Goal: Task Accomplishment & Management: Use online tool/utility

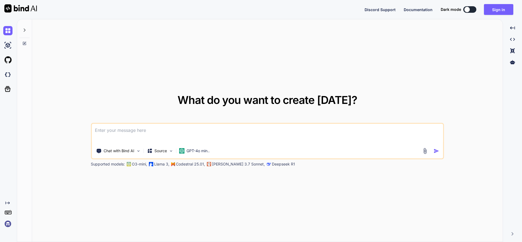
click at [514, 9] on div "Sign in" at bounding box center [501, 9] width 34 height 11
click at [504, 10] on button "Sign in" at bounding box center [498, 9] width 29 height 11
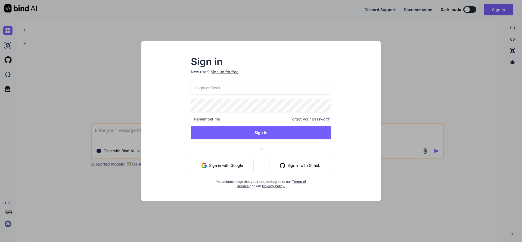
type input "[EMAIL_ADDRESS][DOMAIN_NAME]"
click at [260, 140] on div "[EMAIL_ADDRESS][DOMAIN_NAME] Remember me Forgot your password? Sign In or Sign …" at bounding box center [261, 134] width 140 height 107
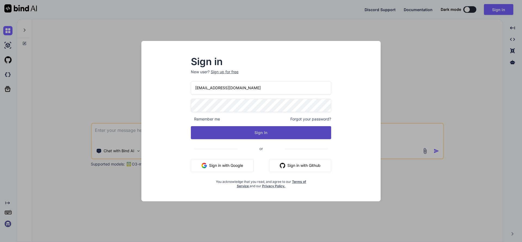
click at [265, 135] on button "Sign In" at bounding box center [261, 132] width 140 height 13
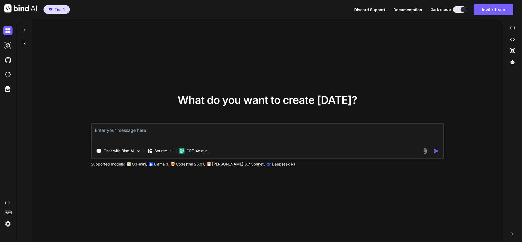
type textarea "x"
click at [308, 140] on textarea at bounding box center [267, 134] width 351 height 20
type textarea "c"
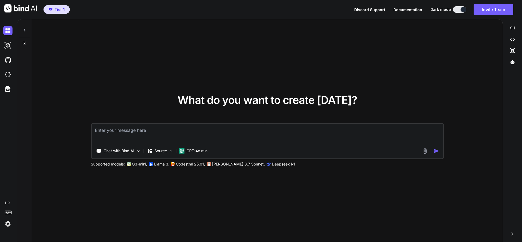
type textarea "x"
type textarea "ci"
type textarea "x"
type textarea "cia"
type textarea "x"
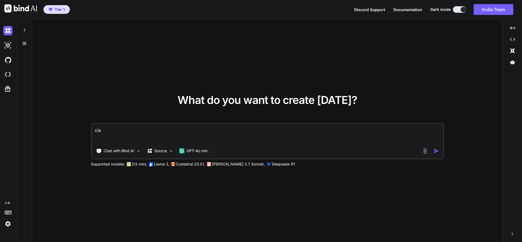
type textarea "ciao"
type textarea "x"
type textarea "ciao"
type textarea "x"
type textarea "ciao m"
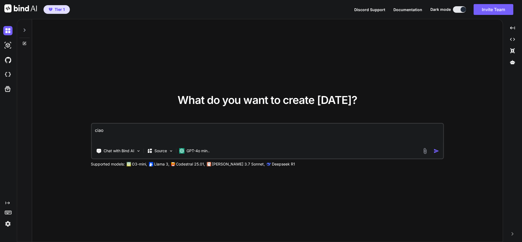
type textarea "x"
type textarea "ciao mo"
type textarea "x"
type textarea "ciao m"
type textarea "x"
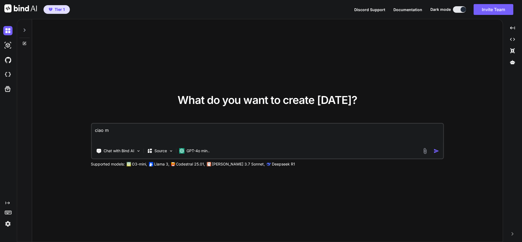
type textarea "ciao mi"
type textarea "x"
type textarea "ciao mi"
type textarea "x"
type textarea "ciao mi p"
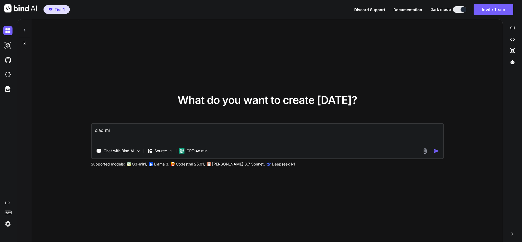
type textarea "x"
type textarea "ciao mi pu"
type textarea "x"
type textarea "ciao mi puo"
type textarea "x"
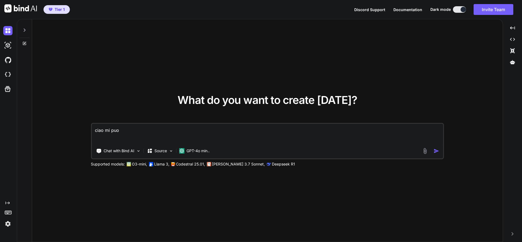
type textarea "ciao mi puoi"
type textarea "x"
type textarea "ciao mi puoi"
type textarea "x"
type textarea "ciao mi puoi c"
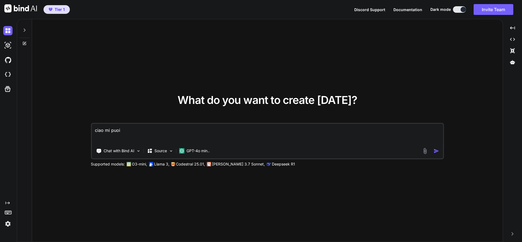
type textarea "x"
type textarea "ciao mi puoi cr"
type textarea "x"
type textarea "ciao mi puoi cre"
type textarea "x"
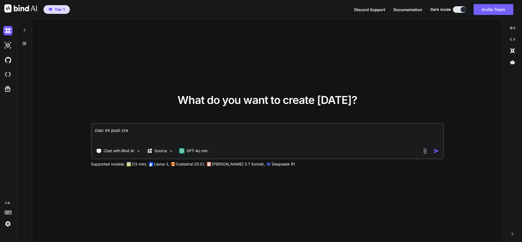
type textarea "ciao mi puoi crea"
type textarea "x"
type textarea "ciao mi puoi crear"
type textarea "x"
type textarea "ciao mi puoi creare"
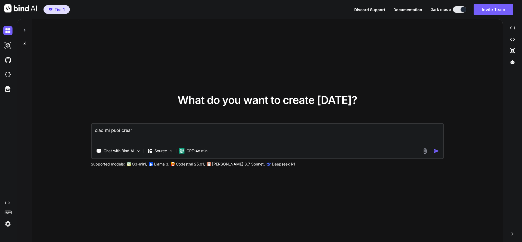
type textarea "x"
type textarea "ciao mi puoi creare"
type textarea "x"
type textarea "ciao mi puoi creare u"
type textarea "x"
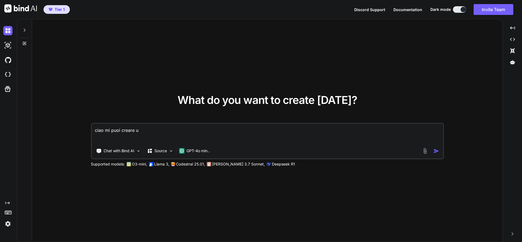
type textarea "ciao mi puoi creare un"
type textarea "x"
type textarea "ciao mi puoi creare un"
type textarea "x"
type textarea "ciao mi puoi creare un a"
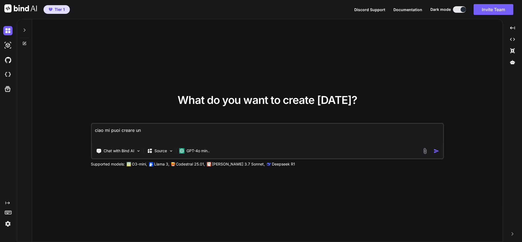
type textarea "x"
type textarea "ciao mi puoi creare un ap"
type textarea "x"
type textarea "ciao mi puoi creare un app"
type textarea "x"
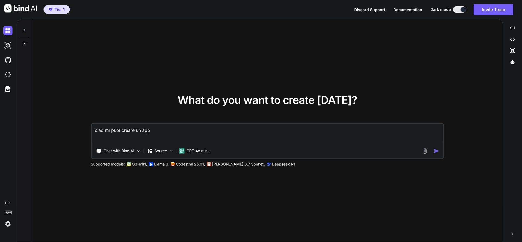
type textarea "ciao mi puoi creare un app"
type textarea "x"
type textarea "ciao mi puoi creare un app p"
type textarea "x"
type textarea "ciao mi puoi creare un app pe"
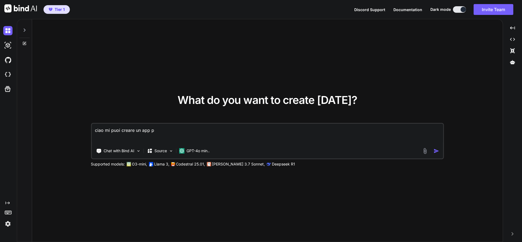
type textarea "x"
type textarea "ciao mi puoi creare un app per"
type textarea "x"
type textarea "ciao mi puoi creare un app per"
type textarea "x"
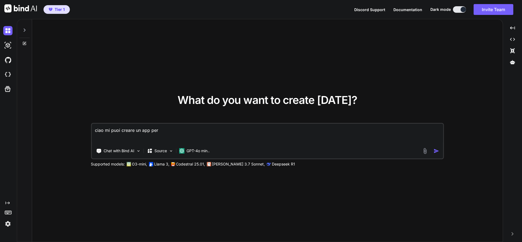
type textarea "ciao mi puoi creare un app per a"
type textarea "x"
type textarea "ciao mi puoi creare un app per an"
type textarea "x"
type textarea "ciao mi puoi creare un app per and"
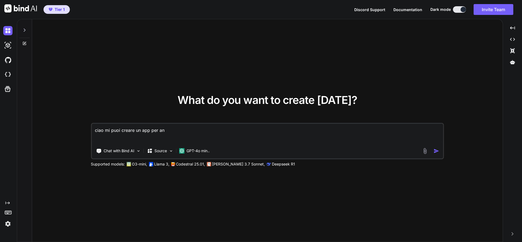
type textarea "x"
type textarea "ciao mi puoi creare un app per andr"
type textarea "x"
type textarea "ciao mi puoi creare un app per andro"
type textarea "x"
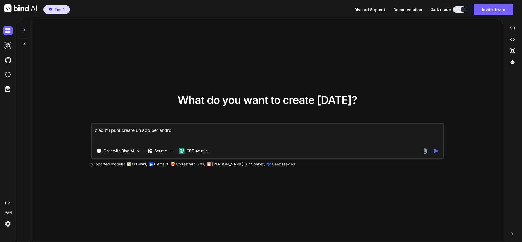
type textarea "ciao mi puoi creare un app per [PERSON_NAME]"
type textarea "x"
type textarea "ciao mi puoi creare un app per android"
type textarea "x"
type textarea "ciao mi puoi creare un app per android"
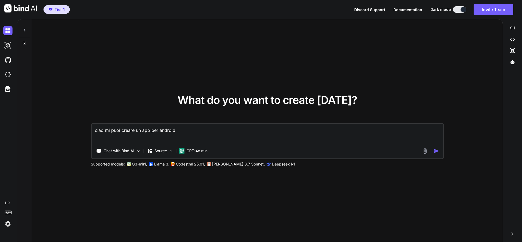
type textarea "x"
type textarea "ciao mi puoi creare un app per android c"
type textarea "x"
type textarea "ciao mi puoi creare un app per android"
type textarea "x"
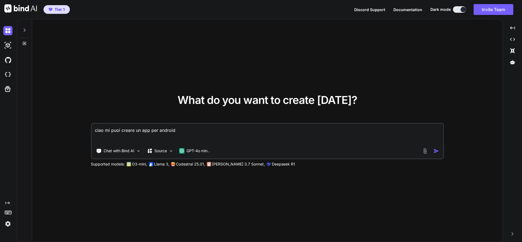
type textarea "ciao mi puoi creare un app per android"
type textarea "x"
type textarea "ciao mi puoi creare un app per [PERSON_NAME]"
type textarea "x"
type textarea "ciao mi puoi creare un app per android"
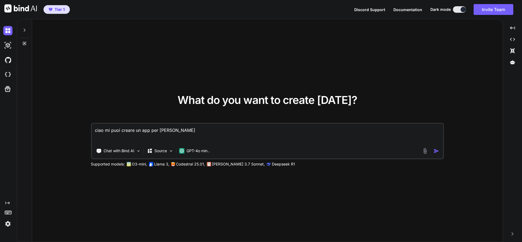
type textarea "x"
type textarea "ciao mi puoi creare un app per android"
type textarea "x"
type textarea "ciao mi puoi creare un app per android c"
type textarea "x"
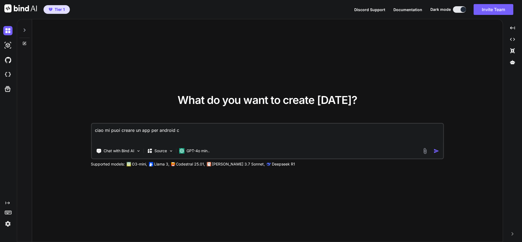
type textarea "ciao mi puoi creare un app per android ch"
type textarea "x"
type textarea "ciao mi puoi creare un app per android che"
type textarea "x"
type textarea "ciao mi puoi creare un app per android che"
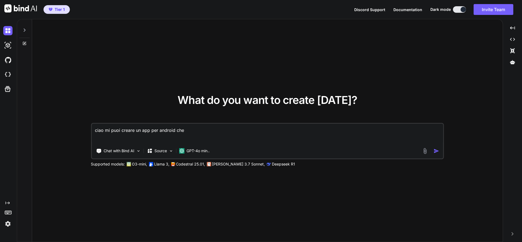
type textarea "x"
type textarea "ciao mi puoi creare un app per android che"
type textarea "x"
type textarea "ciao mi puoi creare un app per android ch"
type textarea "x"
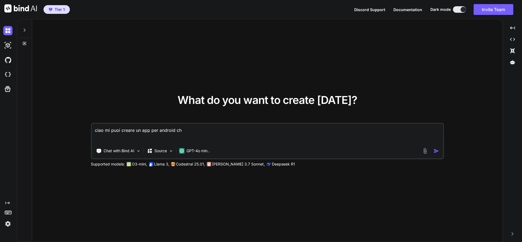
type textarea "ciao mi puoi creare un app per android c"
type textarea "x"
type textarea "ciao mi puoi creare un app per android"
type textarea "x"
type textarea "ciao mi puoi creare un app per android c"
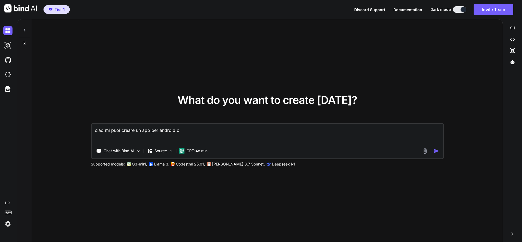
type textarea "x"
type textarea "ciao mi puoi creare un app per android ca"
type textarea "x"
type textarea "ciao mi puoi creare un app per android cal"
type textarea "x"
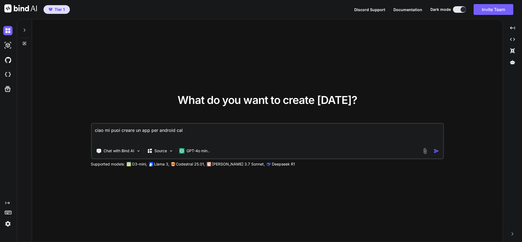
type textarea "ciao mi puoi creare un app per android cale"
type textarea "x"
type textarea "ciao mi puoi creare un app per android [PERSON_NAME]"
type textarea "x"
type textarea "ciao mi puoi creare un app per android calend"
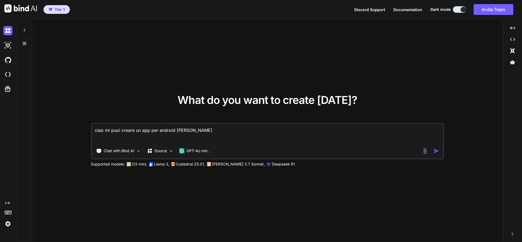
type textarea "x"
type textarea "ciao mi puoi creare un app per android [PERSON_NAME]"
type textarea "x"
type textarea "ciao mi puoi creare un app per android calendar"
type textarea "x"
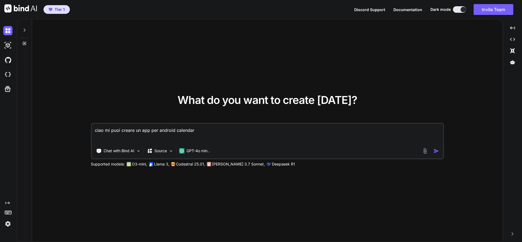
type textarea "ciao mi puoi creare un app per android calendari"
type textarea "x"
type textarea "ciao mi puoi creare un app per android calendario"
type textarea "x"
type textarea "ciao mi puoi creare un app per android calendario"
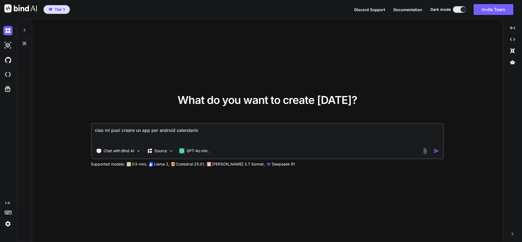
type textarea "x"
type textarea "ciao mi puoi creare un app per android calendario c"
type textarea "x"
type textarea "ciao mi puoi creare un app per android calendario ch"
type textarea "x"
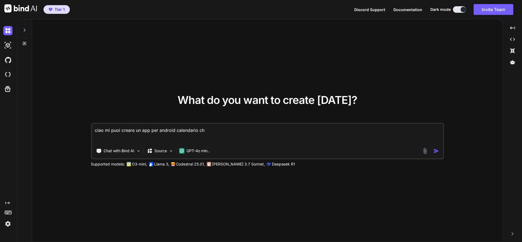
type textarea "ciao mi puoi creare un app per android calendario che"
type textarea "x"
type textarea "ciao mi puoi creare un app per android calendario che"
type textarea "x"
type textarea "ciao mi puoi creare un app per android calendario che s"
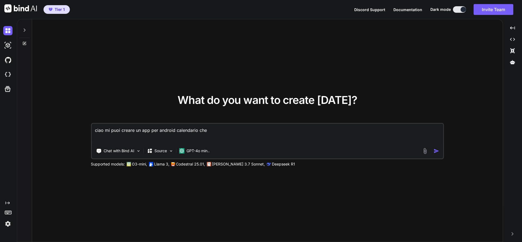
type textarea "x"
type textarea "ciao mi puoi creare un app per android calendario che si"
type textarea "x"
type textarea "ciao mi puoi creare un app per android calendario che sia"
type textarea "x"
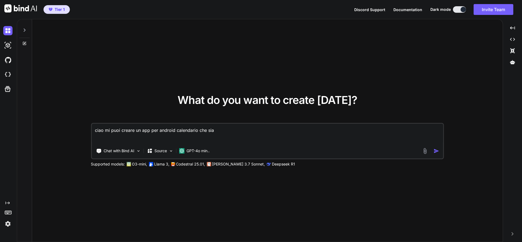
type textarea "ciao mi puoi creare un app per android calendario che sia"
type textarea "x"
type textarea "ciao mi puoi creare un app per android calendario che sia d"
type textarea "x"
type textarea "ciao mi puoi creare un app per android calendario che sia di"
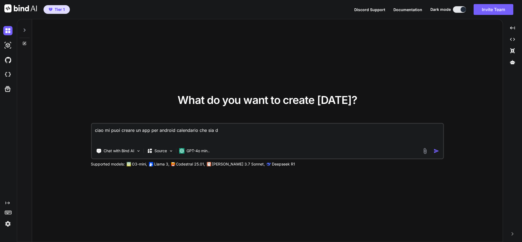
type textarea "x"
type textarea "ciao mi puoi creare un app per android calendario che sia div"
type textarea "x"
type textarea "ciao mi puoi creare un app per android calendario che sia divi"
type textarea "x"
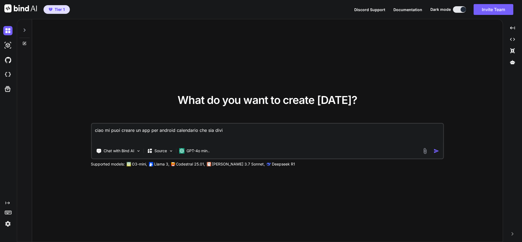
type textarea "ciao mi puoi creare un app per android calendario che sia divis"
type textarea "x"
type textarea "ciao mi puoi creare un app per android calendario che sia divisa"
type textarea "x"
type textarea "ciao mi puoi creare un app per android calendario che sia divisa"
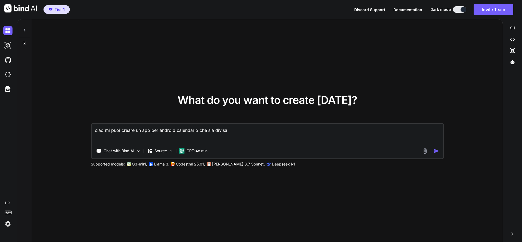
type textarea "x"
type textarea "ciao mi puoi creare un app per android calendario che sia divisa s"
type textarea "x"
type textarea "ciao mi puoi creare un app per android calendario che sia divisa se"
type textarea "x"
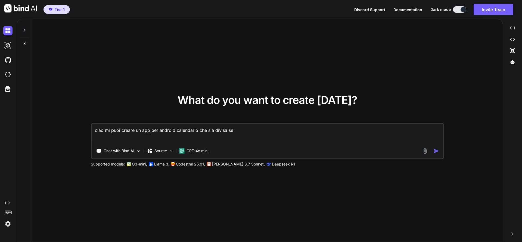
type textarea "ciao mi puoi creare un app per android calendario che sia divisa set"
type textarea "x"
type textarea "ciao mi puoi creare un app per android calendario che sia divisa sett"
type textarea "x"
type textarea "ciao mi puoi creare un app per android calendario che sia divisa setti"
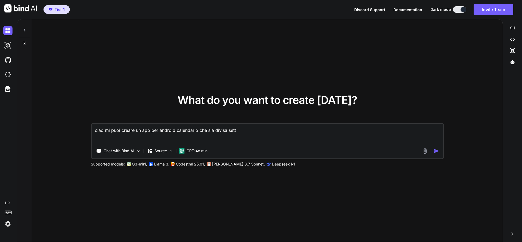
type textarea "x"
type textarea "ciao mi puoi creare un app per android calendario che sia divisa settim"
type textarea "x"
type textarea "ciao mi puoi creare un app per android calendario che sia divisa settima"
type textarea "x"
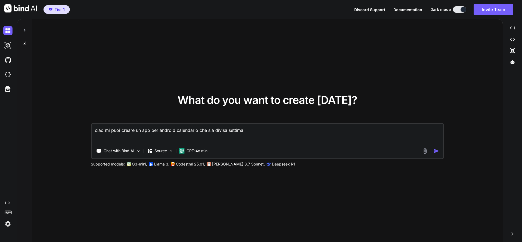
type textarea "ciao mi puoi creare un app per android calendario che sia divisa settiman"
type textarea "x"
type textarea "ciao mi puoi creare un app per android calendario che sia divisa settimana"
type textarea "x"
type textarea "ciao mi puoi creare un app per android calendario che sia divisa settimanal"
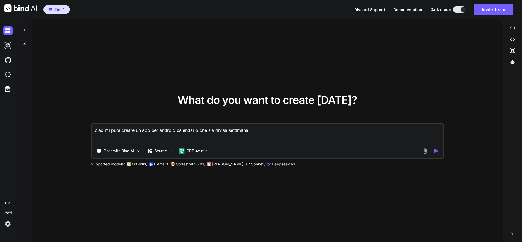
type textarea "x"
type textarea "ciao mi puoi creare un app per android calendario che sia divisa settimanalm"
type textarea "x"
type textarea "ciao mi puoi creare un app per android calendario che sia divisa settimanalme"
type textarea "x"
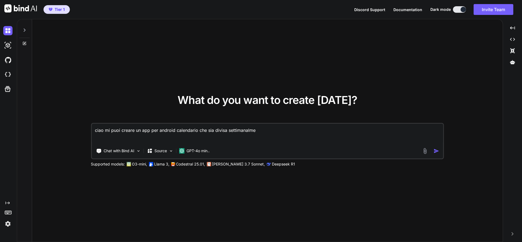
type textarea "ciao mi puoi creare un app per android calendario che sia divisa settimanalmen"
type textarea "x"
type textarea "ciao mi puoi creare un app per android calendario che sia divisa settimanalment"
type textarea "x"
type textarea "ciao mi puoi creare un app per android calendario che sia divisa settimanalmente"
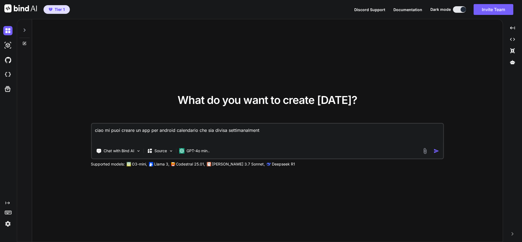
type textarea "x"
type textarea "ciao mi puoi creare un app per android calendario che sia divisa settimanalmente"
type textarea "x"
type textarea "ciao mi puoi creare un app per android calendario che sia divisa settimanalmente"
type textarea "x"
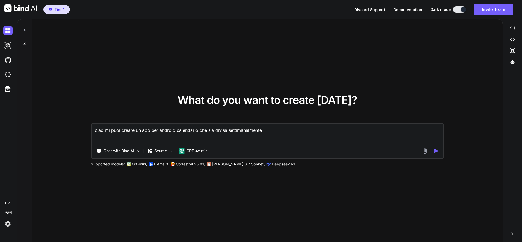
type textarea "ciao mi puoi creare un app per android calendario che sia divisa settimanalment…"
type textarea "x"
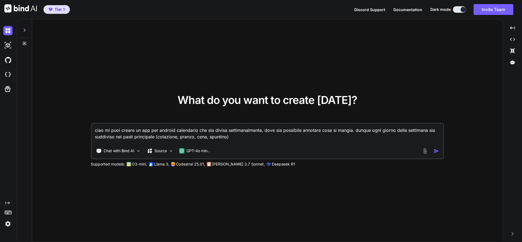
click at [246, 139] on textarea "ciao mi puoi creare un app per android calendario che sia divisa settimanalment…" at bounding box center [267, 134] width 351 height 20
click at [199, 152] on p "GPT-4o min.." at bounding box center [197, 150] width 23 height 5
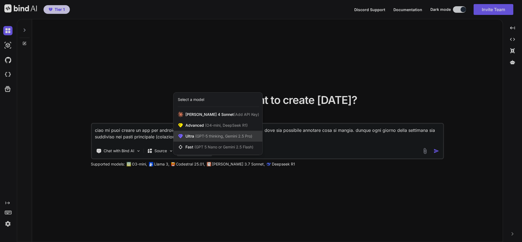
click at [212, 137] on span "(GPT-5 thinking, Gemini 2.5 Pro)" at bounding box center [223, 136] width 58 height 5
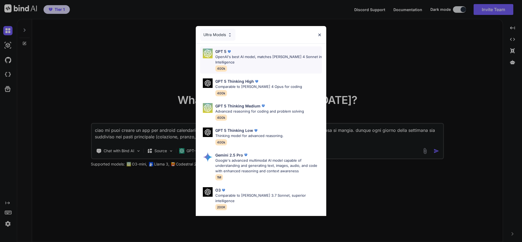
click at [289, 63] on p "OpenAI's best AI model, matches [PERSON_NAME] 4 Sonnet in Intelligence" at bounding box center [268, 59] width 106 height 11
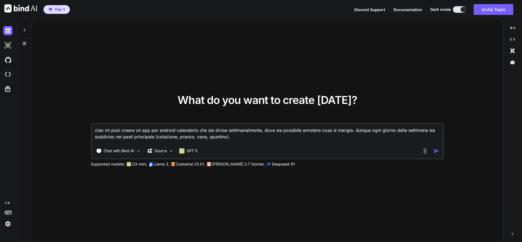
click at [246, 143] on textarea "ciao mi puoi creare un app per android calendario che sia divisa settimanalment…" at bounding box center [267, 134] width 351 height 20
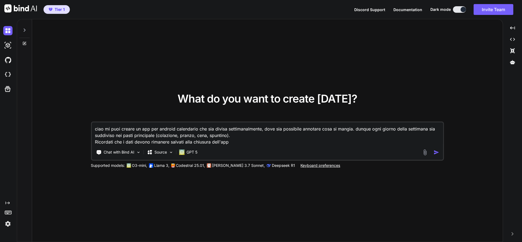
click at [248, 145] on textarea "ciao mi puoi creare un app per android calendario che sia divisa settimanalment…" at bounding box center [267, 134] width 351 height 23
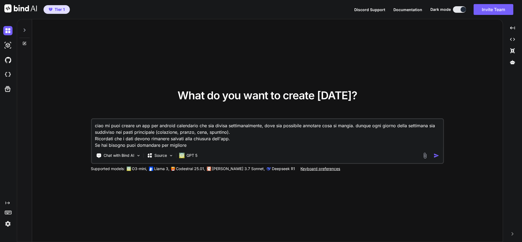
click at [126, 146] on textarea "ciao mi puoi creare un app per android calendario che sia divisa settimanalment…" at bounding box center [267, 133] width 351 height 29
drag, startPoint x: 173, startPoint y: 146, endPoint x: 254, endPoint y: 154, distance: 81.3
click at [239, 150] on div "ciao mi puoi creare un app per android calendario che sia divisa settimanalment…" at bounding box center [267, 141] width 353 height 46
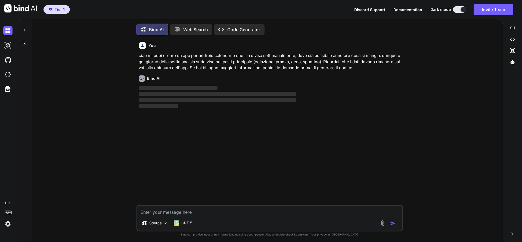
scroll to position [3, 0]
click at [370, 62] on p "ciao mi puoi creare un app per android calendario che sia divisa settimanalment…" at bounding box center [270, 60] width 263 height 18
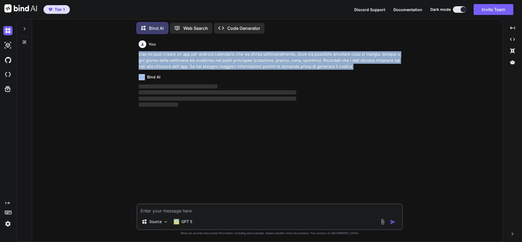
click at [370, 62] on p "ciao mi puoi creare un app per android calendario che sia divisa settimanalment…" at bounding box center [270, 60] width 263 height 18
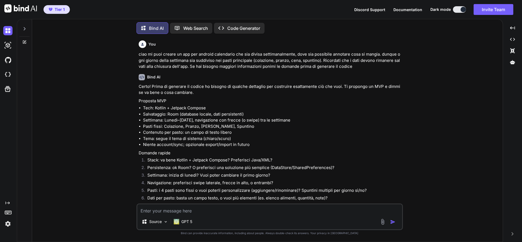
click at [375, 89] on p "Certo! Prima di generare il codice ho bisogno di qualche dettaglio per costruir…" at bounding box center [270, 90] width 263 height 12
click at [377, 84] on p "Certo! Prima di generare il codice ho bisogno di qualche dettaglio per costruir…" at bounding box center [270, 90] width 263 height 12
copy p "MVP"
click at [193, 213] on textarea at bounding box center [269, 210] width 265 height 10
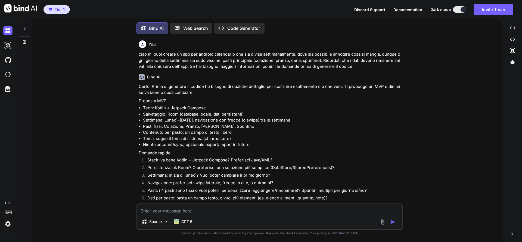
click at [166, 212] on textarea at bounding box center [269, 210] width 265 height 10
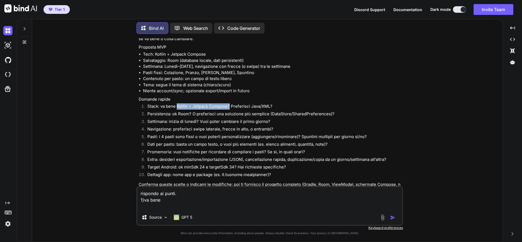
drag, startPoint x: 177, startPoint y: 106, endPoint x: 229, endPoint y: 107, distance: 51.6
click at [229, 107] on li "Stack: va bene Kotlin + Jetpack Compose? Preferisci Java/XML?" at bounding box center [272, 108] width 259 height 8
copy li "Kotlin + Jetpack Compose"
click at [321, 201] on textarea "rispondo ai punti. 1)va bene" at bounding box center [269, 198] width 265 height 23
paste textarea "Kotlin + Jetpack Compose"
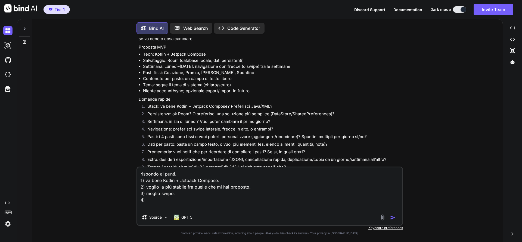
drag, startPoint x: 147, startPoint y: 193, endPoint x: 186, endPoint y: 193, distance: 39.7
click at [186, 193] on textarea "rispondo ai punti. 1) va bene Kotlin + Jetpack Compose. 2) voglio la più stabil…" at bounding box center [269, 189] width 265 height 42
click at [168, 204] on textarea "rispondo ai punti. 1) va bene Kotlin + Jetpack Compose. 2) voglio la più stabil…" at bounding box center [269, 189] width 265 height 42
click at [169, 202] on textarea "rispondo ai punti. 1) va bene Kotlin + Jetpack Compose. 2) voglio la più stabil…" at bounding box center [269, 189] width 265 height 42
paste textarea "meglio swipe."
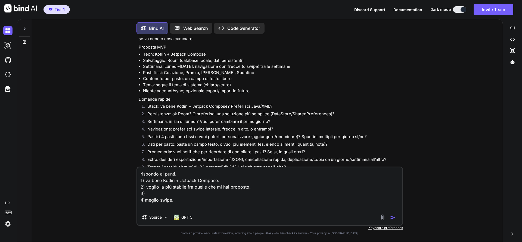
click at [158, 194] on textarea "rispondo ai punti. 1) va bene Kotlin + Jetpack Compose. 2) voglio la più stabil…" at bounding box center [269, 189] width 265 height 42
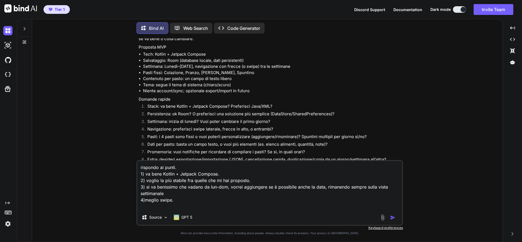
click at [185, 199] on textarea "rispondo ai punti. 1) va bene Kotlin + Jetpack Compose. 2) voglio la più stabil…" at bounding box center [269, 185] width 265 height 49
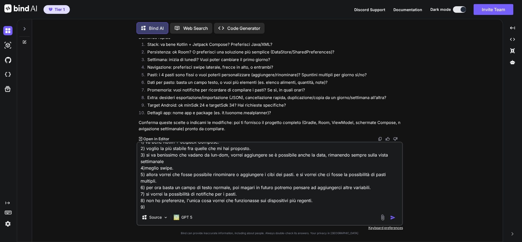
scroll to position [27, 0]
drag, startPoint x: 146, startPoint y: 201, endPoint x: 303, endPoint y: 187, distance: 156.8
click at [303, 188] on textarea "rispondo ai punti. 1) va bene Kotlin + Jetpack Compose. 2) voglio la più stabil…" at bounding box center [269, 176] width 265 height 67
click at [300, 187] on textarea "rispondo ai punti. 1) va bene Kotlin + Jetpack Compose. 2) voglio la più stabil…" at bounding box center [269, 176] width 265 height 67
click at [200, 195] on textarea "rispondo ai punti. 1) va bene Kotlin + Jetpack Compose. 2) voglio la più stabil…" at bounding box center [269, 176] width 265 height 67
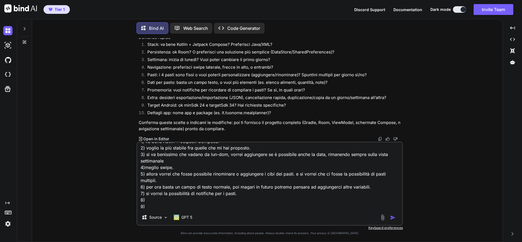
paste textarea "non ho preferenze, l'unica cosa vorrei che funzionasse sui dispositivi più rece…"
click at [160, 187] on textarea "rispondo ai punti. 1) va bene Kotlin + Jetpack Compose. 2) voglio la più stabil…" at bounding box center [269, 176] width 265 height 67
click at [333, 197] on textarea "rispondo ai punti. 1) va bene Kotlin + Jetpack Compose. 2) voglio la più stabil…" at bounding box center [269, 176] width 265 height 67
click at [325, 197] on textarea "rispondo ai punti. 1) va bene Kotlin + Jetpack Compose. 2) voglio la più stabil…" at bounding box center [269, 176] width 265 height 67
click at [329, 193] on textarea "rispondo ai punti. 1) va bene Kotlin + Jetpack Compose. 2) voglio la più stabil…" at bounding box center [269, 176] width 265 height 67
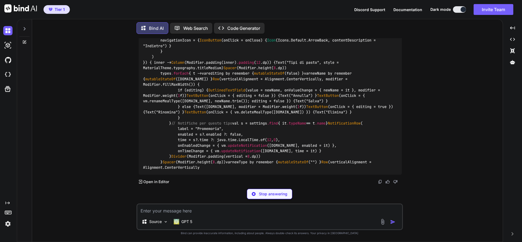
scroll to position [5134, 0]
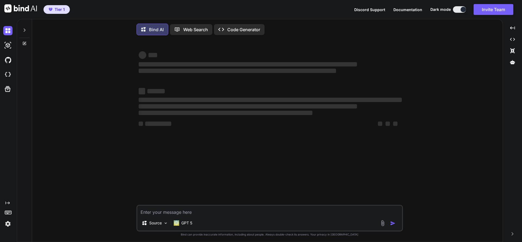
type textarea "x"
click at [10, 48] on img at bounding box center [7, 45] width 9 height 9
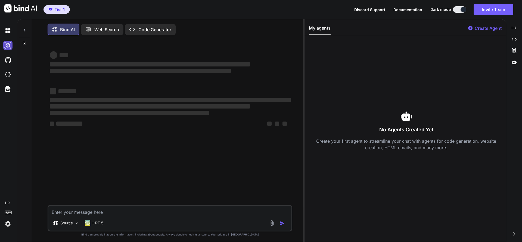
click at [10, 48] on img at bounding box center [7, 45] width 9 height 9
click at [8, 29] on img at bounding box center [7, 30] width 9 height 9
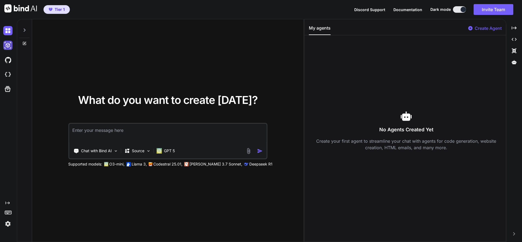
click at [8, 47] on img at bounding box center [7, 45] width 9 height 9
click at [10, 48] on img at bounding box center [7, 45] width 9 height 9
click at [515, 65] on div at bounding box center [513, 62] width 11 height 9
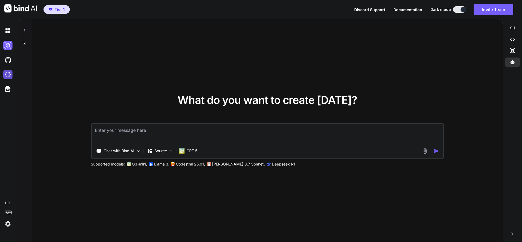
click at [8, 78] on img at bounding box center [7, 74] width 9 height 9
click at [9, 89] on icon at bounding box center [8, 89] width 8 height 8
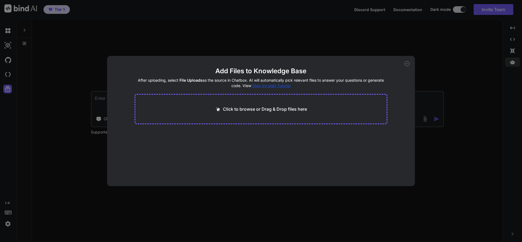
click at [405, 62] on icon at bounding box center [406, 63] width 5 height 5
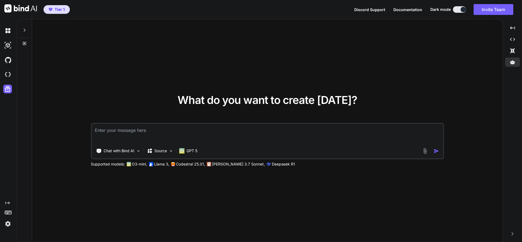
click at [29, 32] on div at bounding box center [24, 28] width 10 height 19
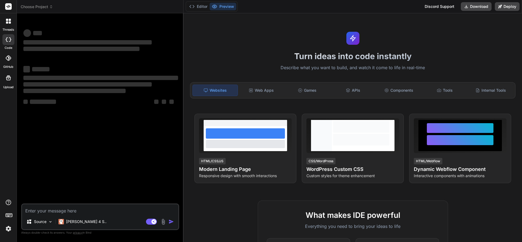
type textarea "x"
click at [10, 30] on label "threads" at bounding box center [8, 29] width 12 height 5
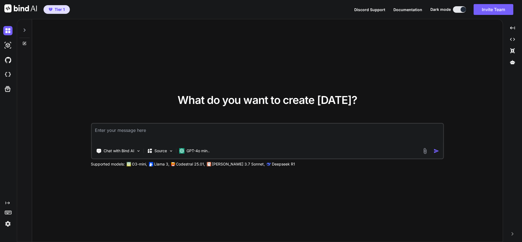
click at [25, 29] on icon at bounding box center [24, 30] width 4 height 4
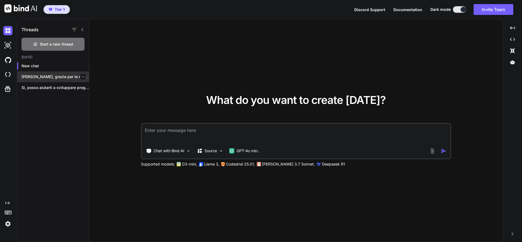
click at [65, 80] on div "[PERSON_NAME], grazie per le risposte! Implemento l’app..." at bounding box center [53, 76] width 72 height 11
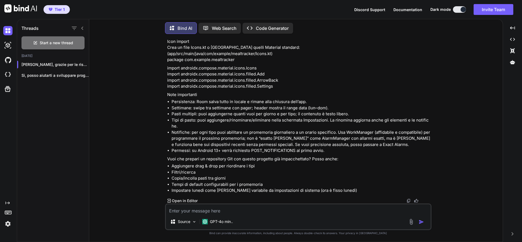
scroll to position [5473, 0]
click at [189, 201] on p "Open in Editor" at bounding box center [185, 200] width 26 height 5
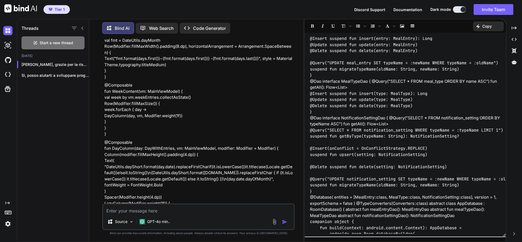
scroll to position [3744, 0]
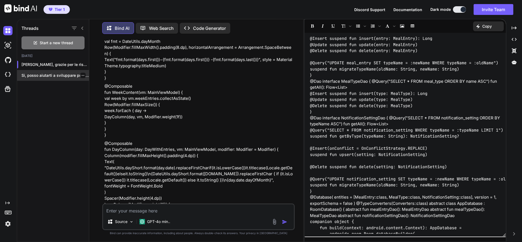
click at [63, 76] on p "Sì, posso aiutarti a sviluppare programmi per..." at bounding box center [54, 75] width 67 height 5
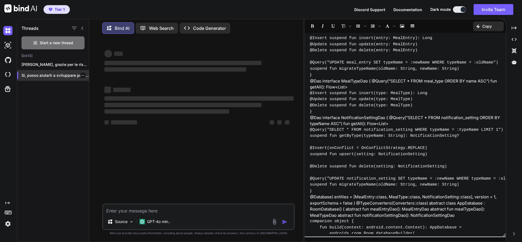
type textarea "x"
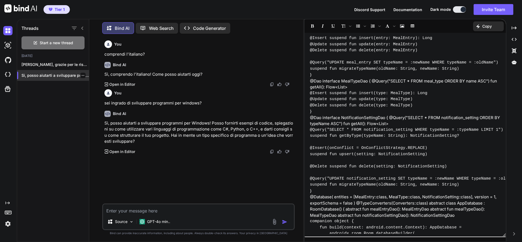
click at [81, 74] on icon "button" at bounding box center [82, 75] width 3 height 3
click at [88, 97] on div "Delete" at bounding box center [105, 95] width 53 height 11
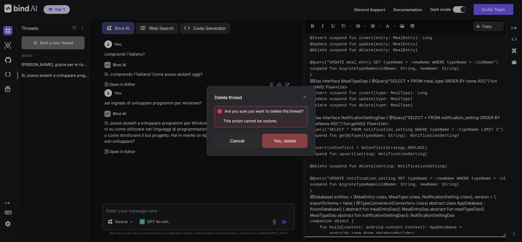
click at [283, 143] on div "Yes, delete" at bounding box center [284, 141] width 45 height 14
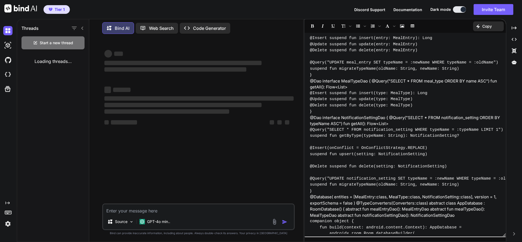
click at [8, 38] on div at bounding box center [8, 45] width 11 height 15
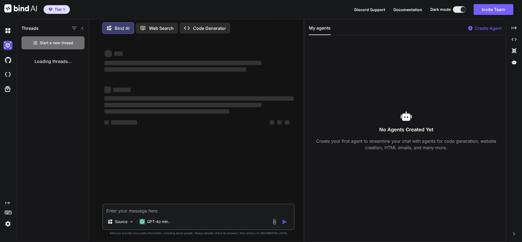
click at [7, 46] on img at bounding box center [7, 45] width 9 height 9
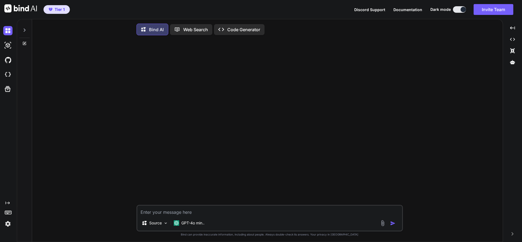
click at [26, 27] on div at bounding box center [24, 28] width 10 height 19
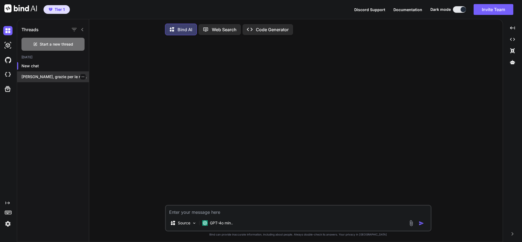
click at [67, 77] on p "Perfetto, grazie per le risposte! Implemento l’app..." at bounding box center [54, 76] width 67 height 5
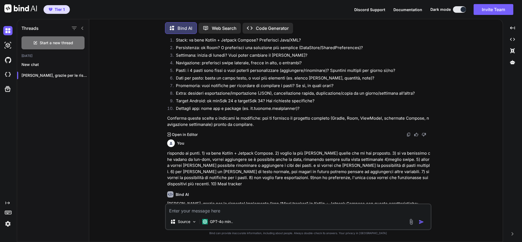
scroll to position [219, 0]
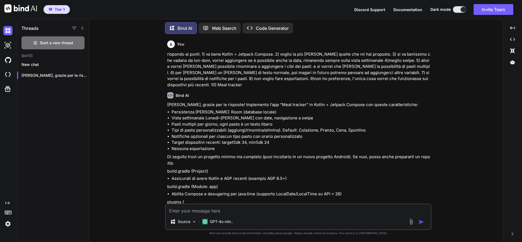
drag, startPoint x: 103, startPoint y: 42, endPoint x: 99, endPoint y: 46, distance: 5.4
click at [102, 46] on div "You ciao mi puoi creare un app per android calendario che sia divisa settimanal…" at bounding box center [297, 140] width 409 height 204
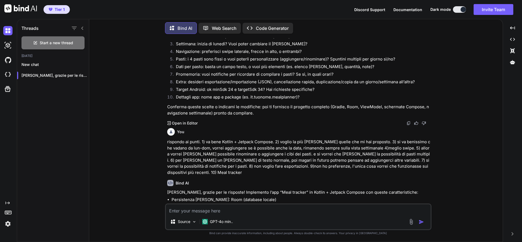
scroll to position [152, 0]
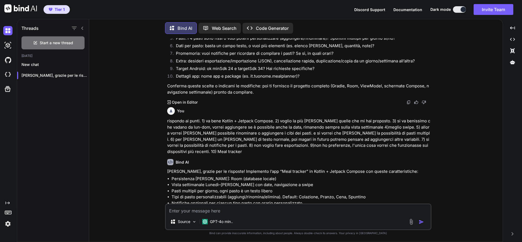
type textarea "x"
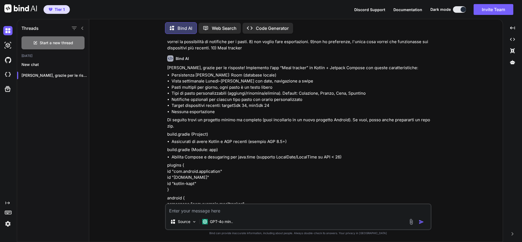
scroll to position [255, 0]
drag, startPoint x: 352, startPoint y: 115, endPoint x: 381, endPoint y: 118, distance: 28.7
click at [377, 118] on p "Di seguito trovi un progetto minimo ma completo (puoi incollarlo in un nuovo pr…" at bounding box center [298, 124] width 263 height 12
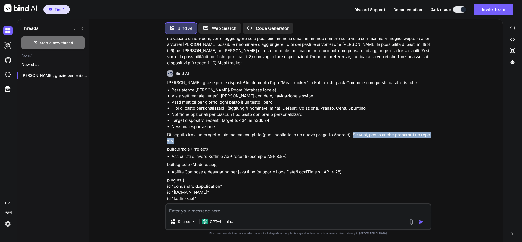
scroll to position [243, 0]
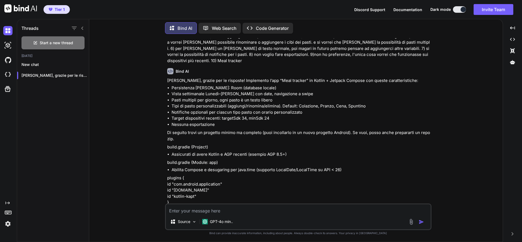
click at [430, 85] on li "Persistenza stabile: Room (database locale)" at bounding box center [300, 88] width 259 height 6
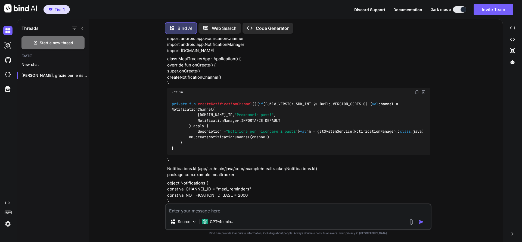
scroll to position [877, 0]
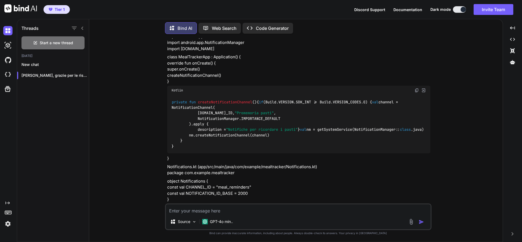
click at [315, 213] on textarea at bounding box center [298, 210] width 265 height 10
type textarea "m"
type textarea "x"
type textarea "mi"
type textarea "x"
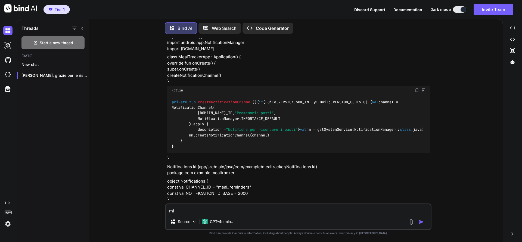
type textarea "mi"
type textarea "x"
type textarea "mi c"
type textarea "x"
type textarea "mi cr"
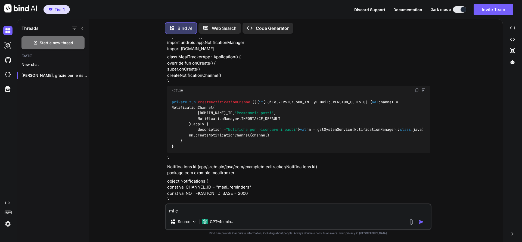
type textarea "x"
type textarea "mi cre"
type textarea "x"
type textarea "mi crei"
type textarea "x"
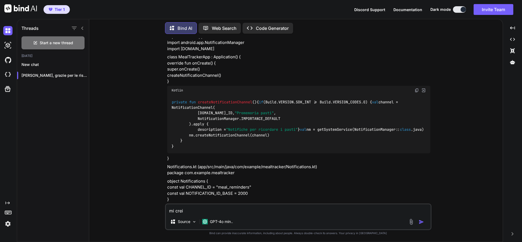
type textarea "mi crei"
type textarea "x"
type textarea "mi crei i"
type textarea "x"
type textarea "mi crei i"
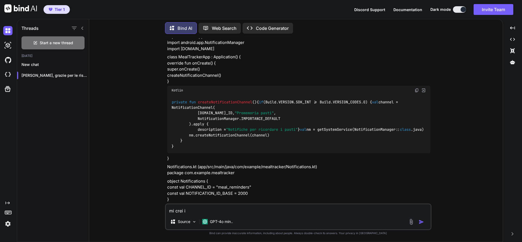
type textarea "x"
type textarea "mi crei i r"
type textarea "x"
type textarea "mi crei i re"
type textarea "x"
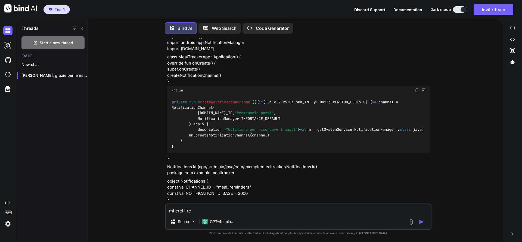
type textarea "mi crei i rep"
type textarea "x"
type textarea "mi crei i repo"
type textarea "x"
type textarea "mi crei i repo?"
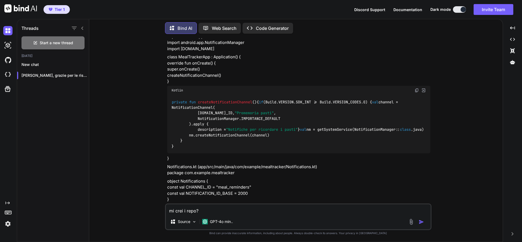
type textarea "x"
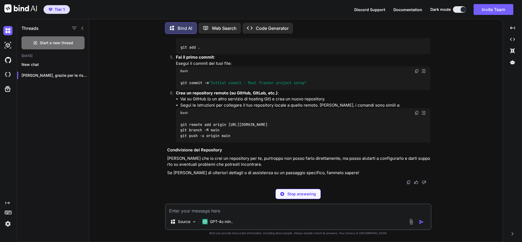
scroll to position [5813, 0]
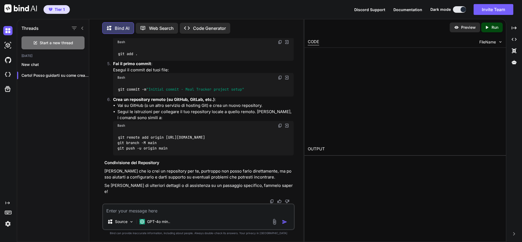
type textarea "x"
